Goal: Information Seeking & Learning: Learn about a topic

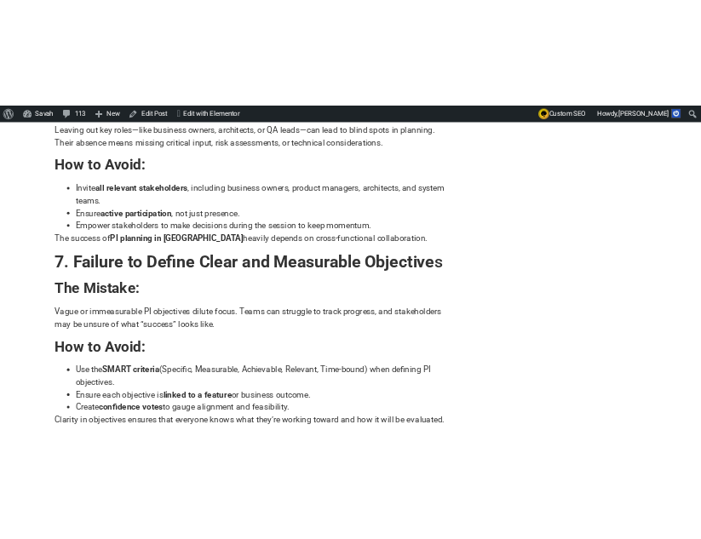
scroll to position [3332, 0]
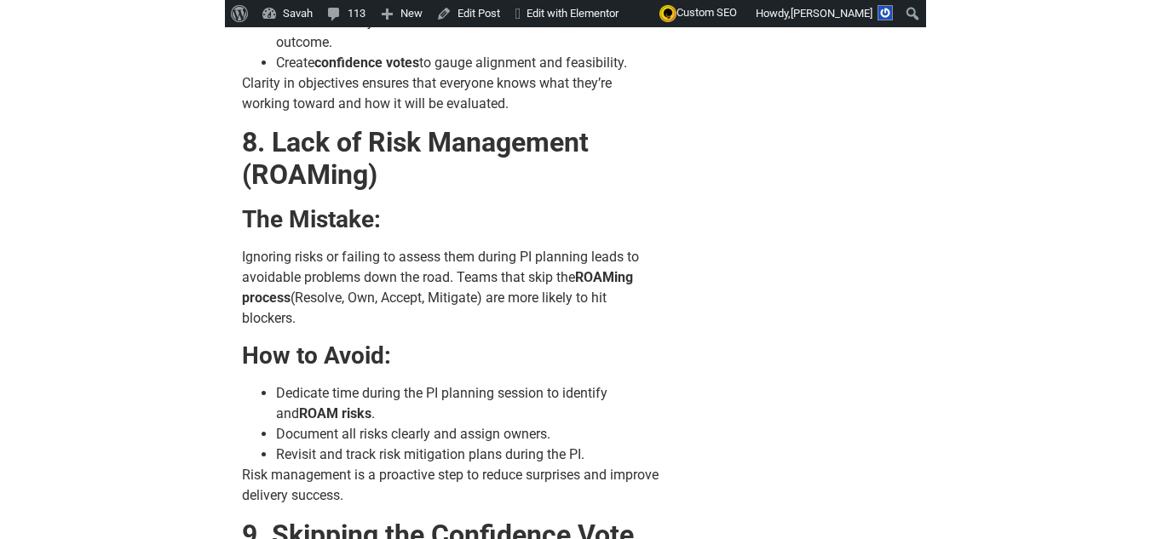
scroll to position [4455, 0]
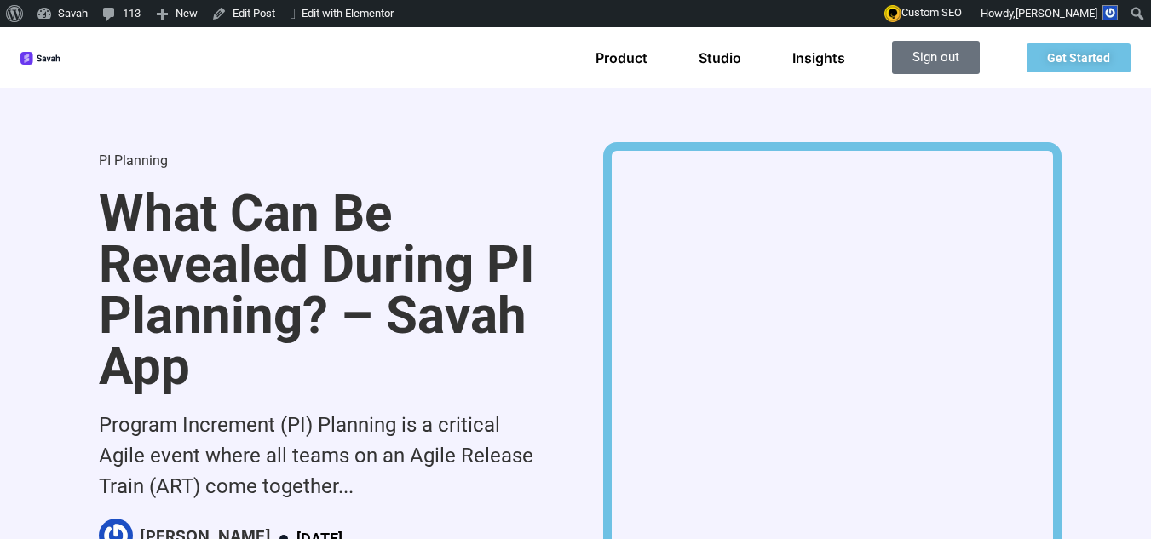
click at [61, 62] on img at bounding box center [40, 58] width 41 height 13
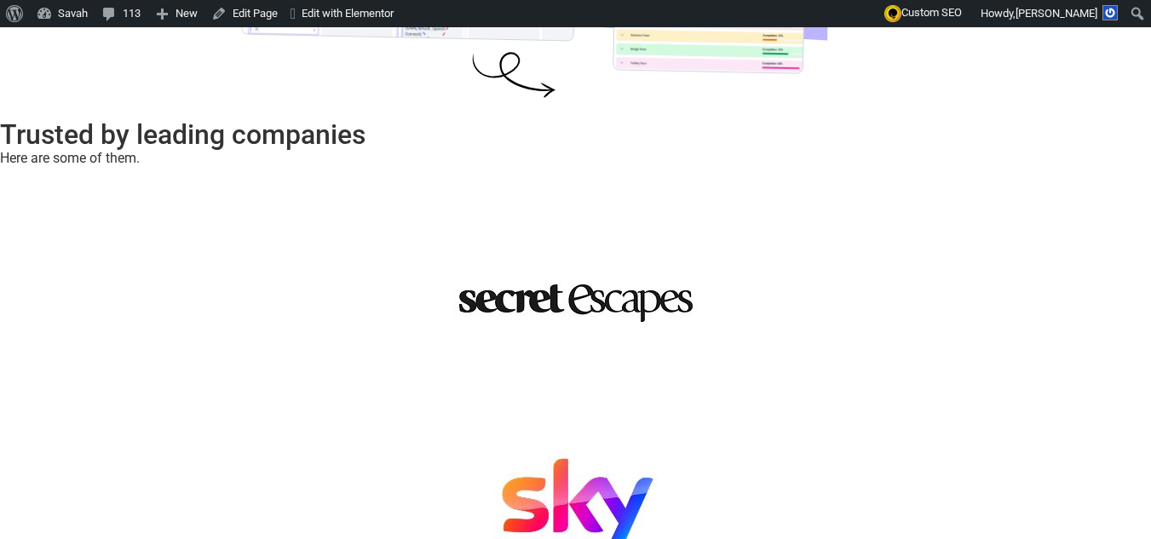
scroll to position [448, 0]
